Goal: Connect with others: Connect with other users

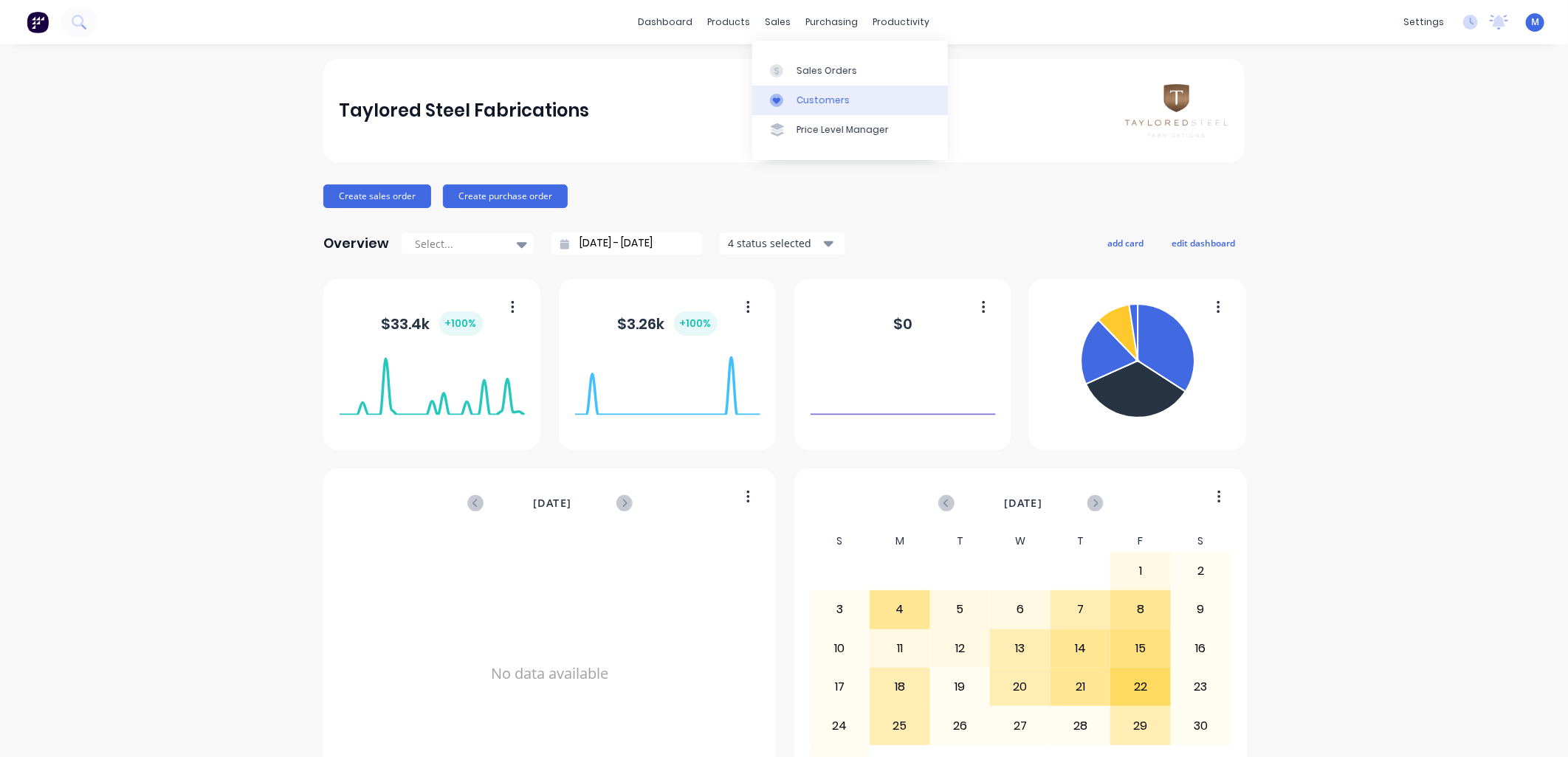
click at [808, 94] on div "Customers" at bounding box center [823, 101] width 53 height 14
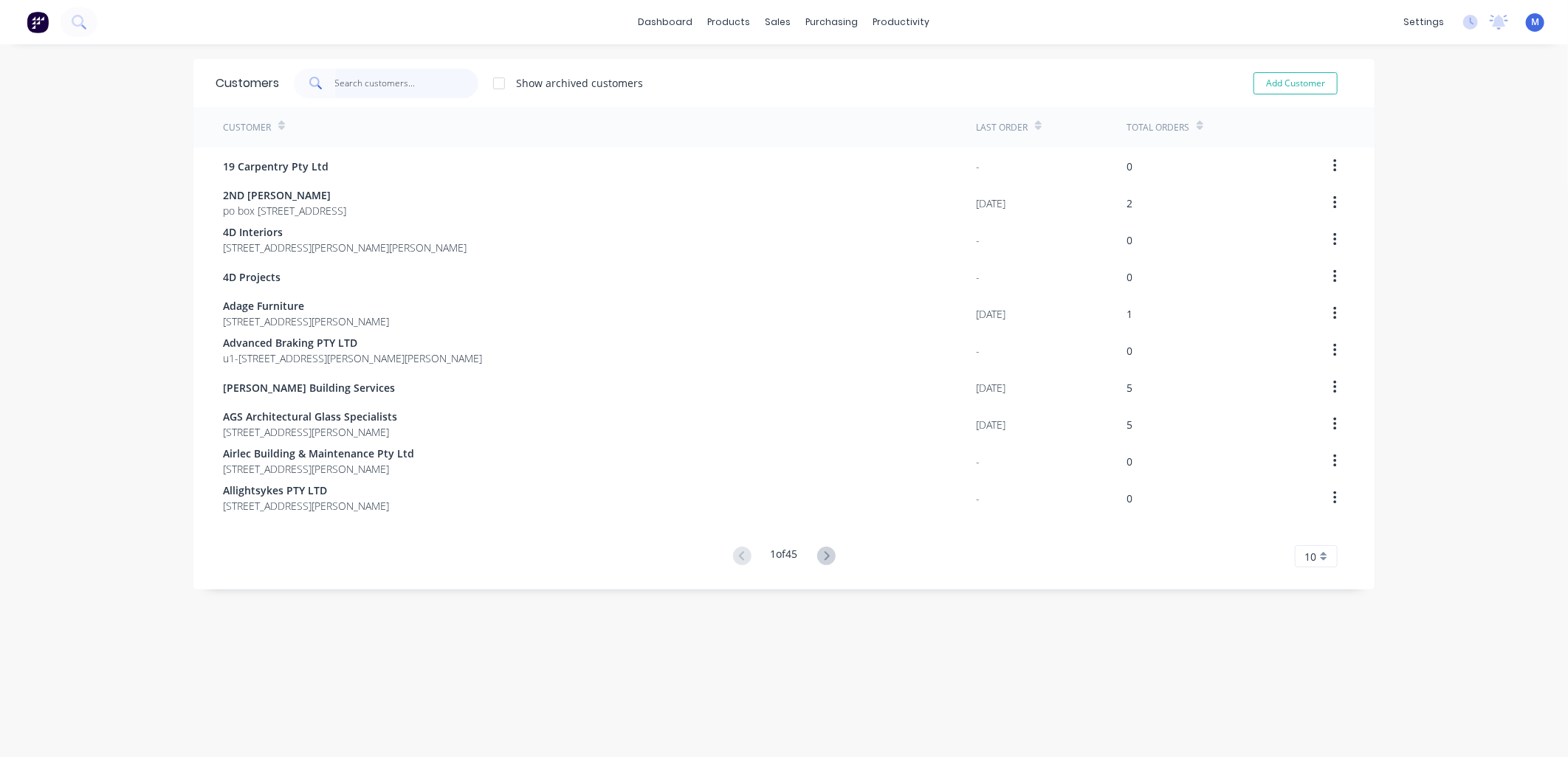
click at [396, 84] on input "text" at bounding box center [407, 83] width 144 height 29
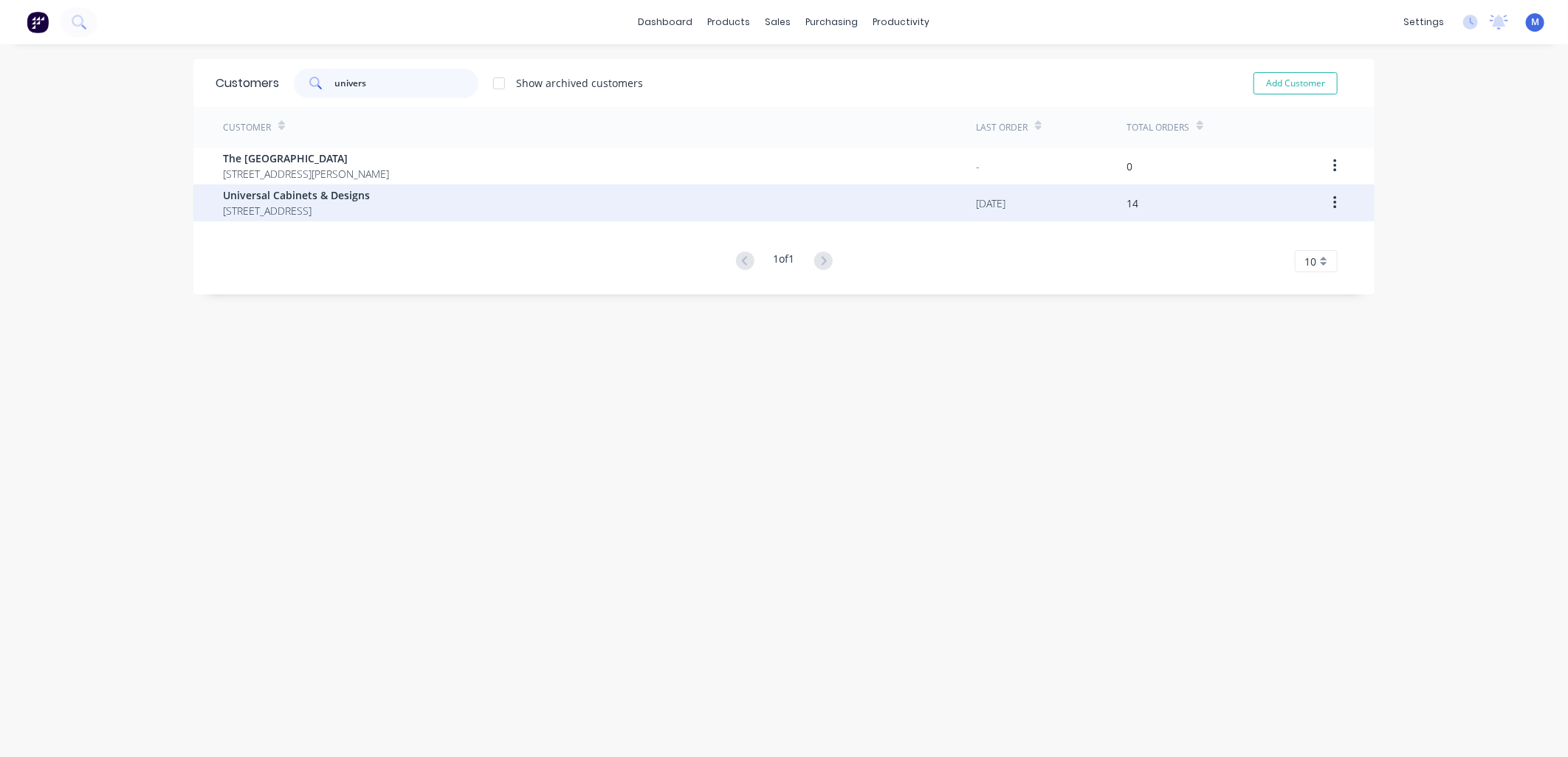
type input "univers"
click at [329, 196] on span "Universal Cabinets & Designs" at bounding box center [296, 195] width 147 height 16
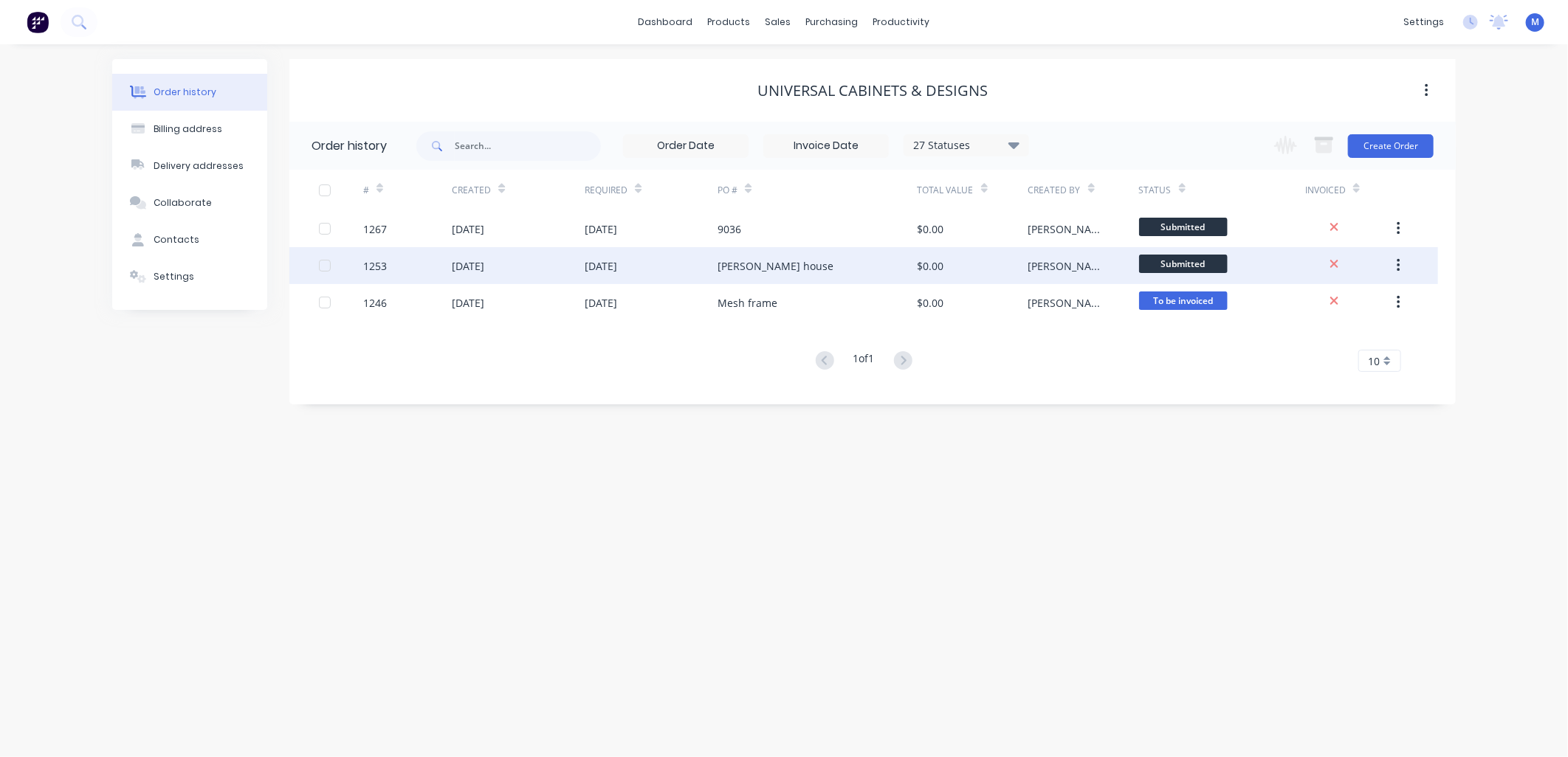
click at [745, 263] on div "[PERSON_NAME] house" at bounding box center [775, 266] width 116 height 16
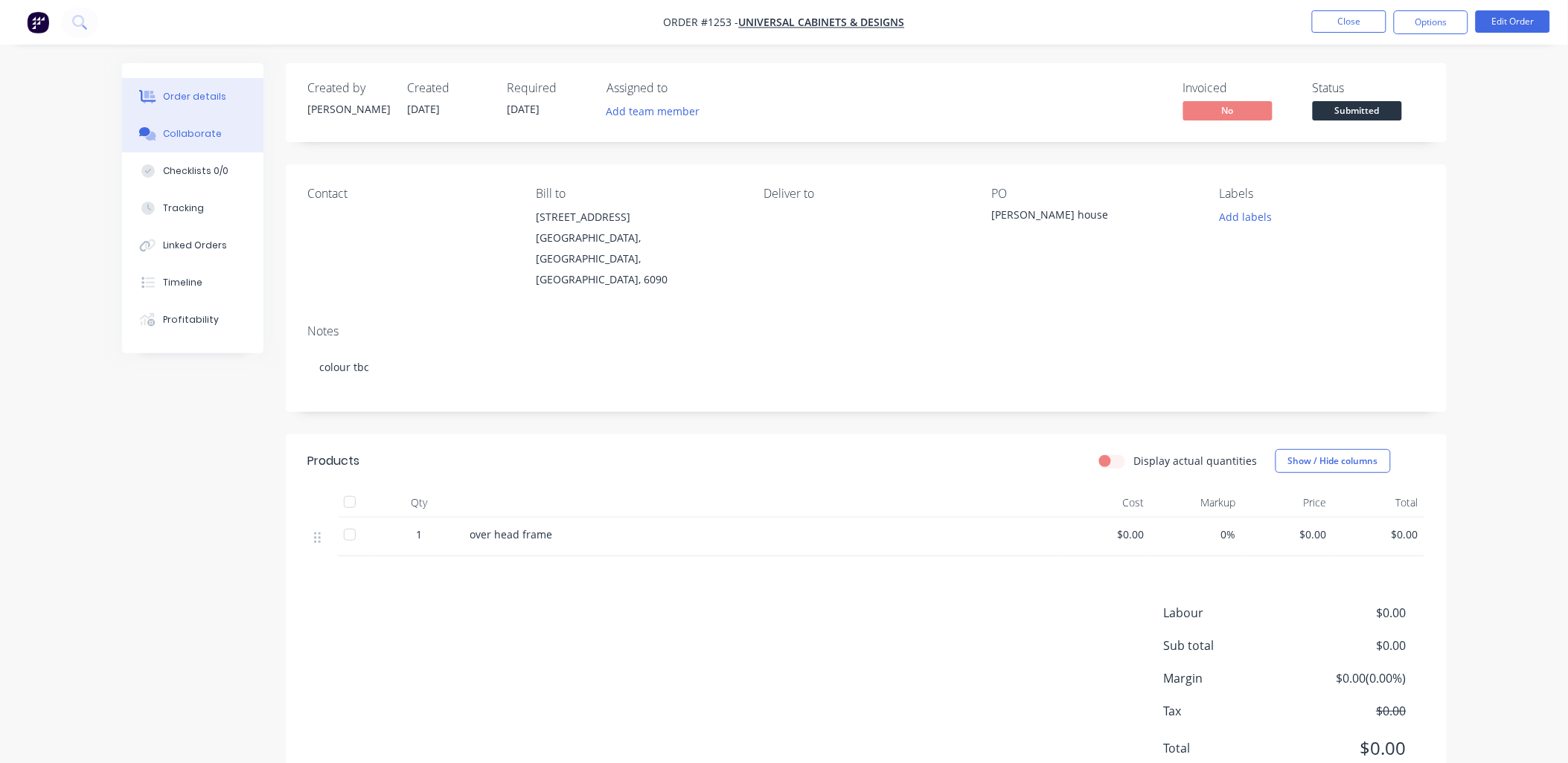
click at [207, 136] on div "Collaborate" at bounding box center [193, 134] width 59 height 14
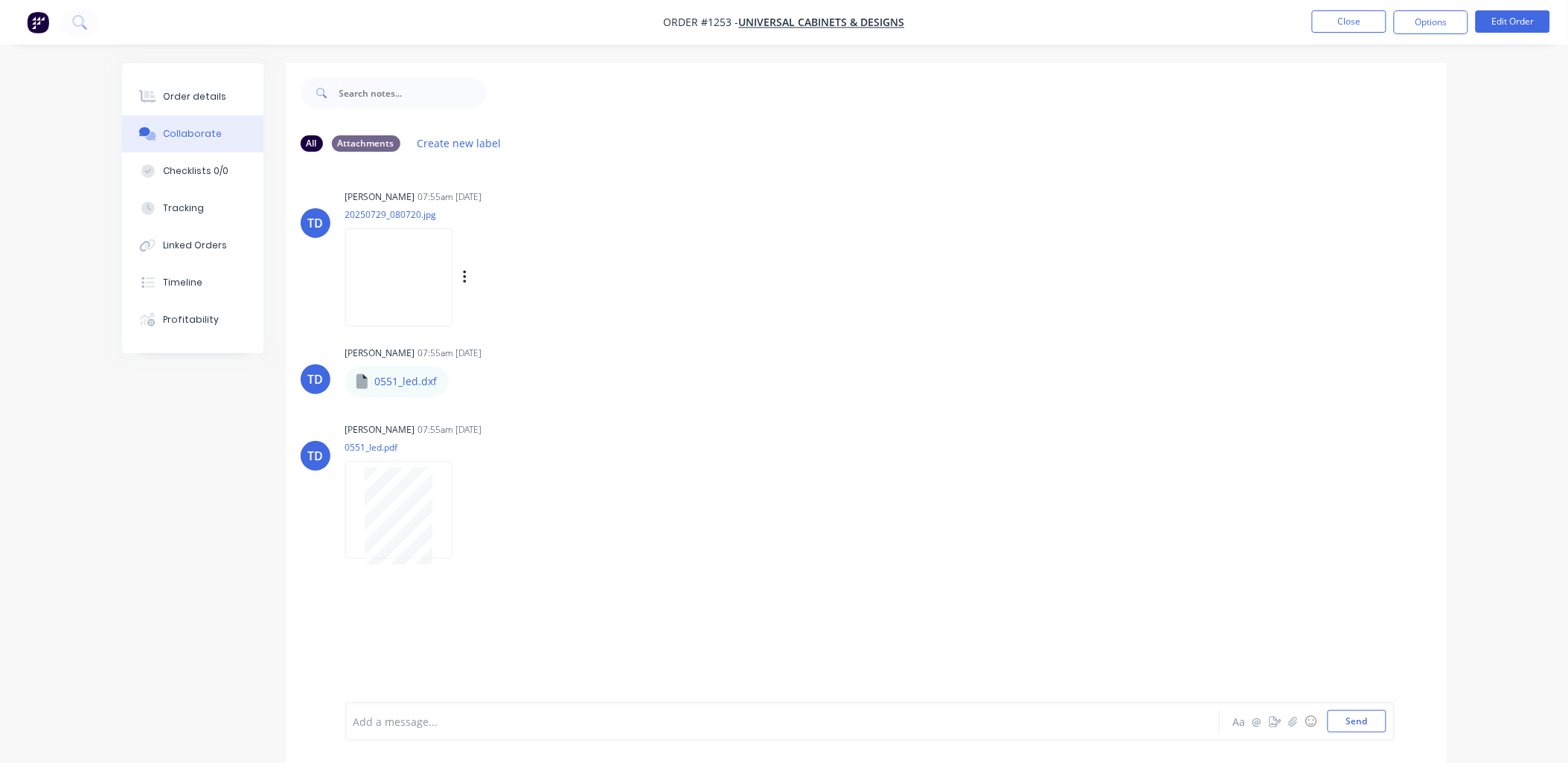
click at [415, 264] on img at bounding box center [399, 277] width 108 height 98
click at [404, 272] on img at bounding box center [399, 277] width 108 height 98
